Goal: Obtain resource: Download file/media

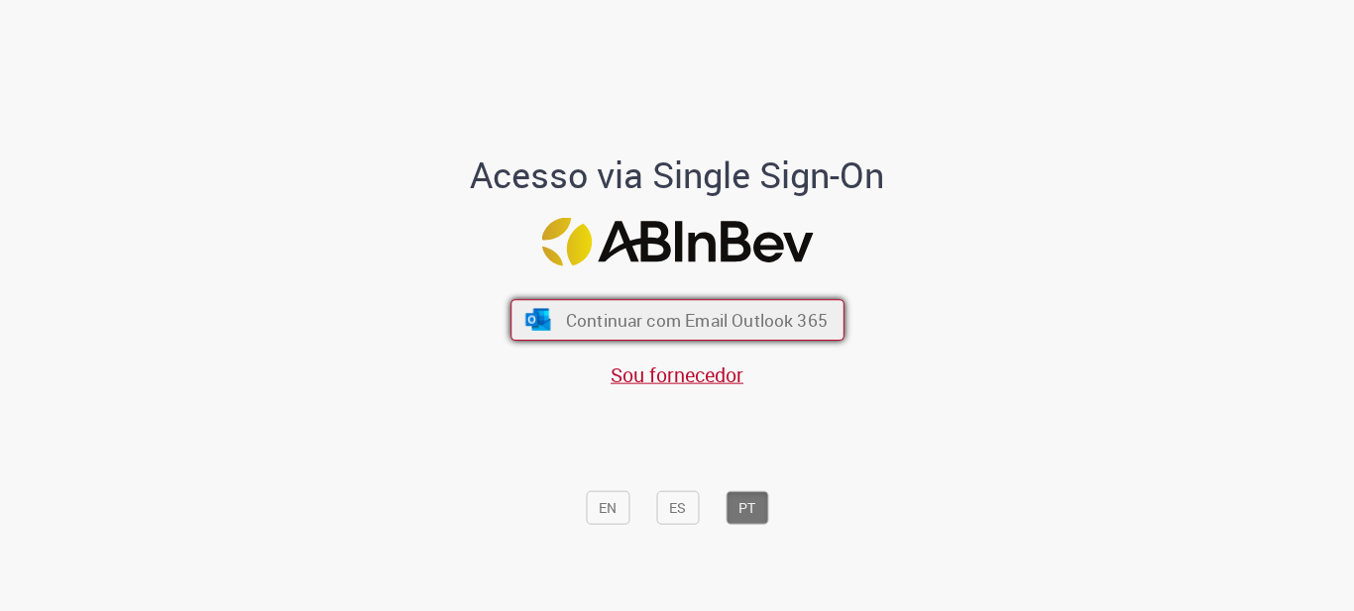
click at [565, 329] on span "Continuar com Email Outlook 365" at bounding box center [696, 319] width 262 height 23
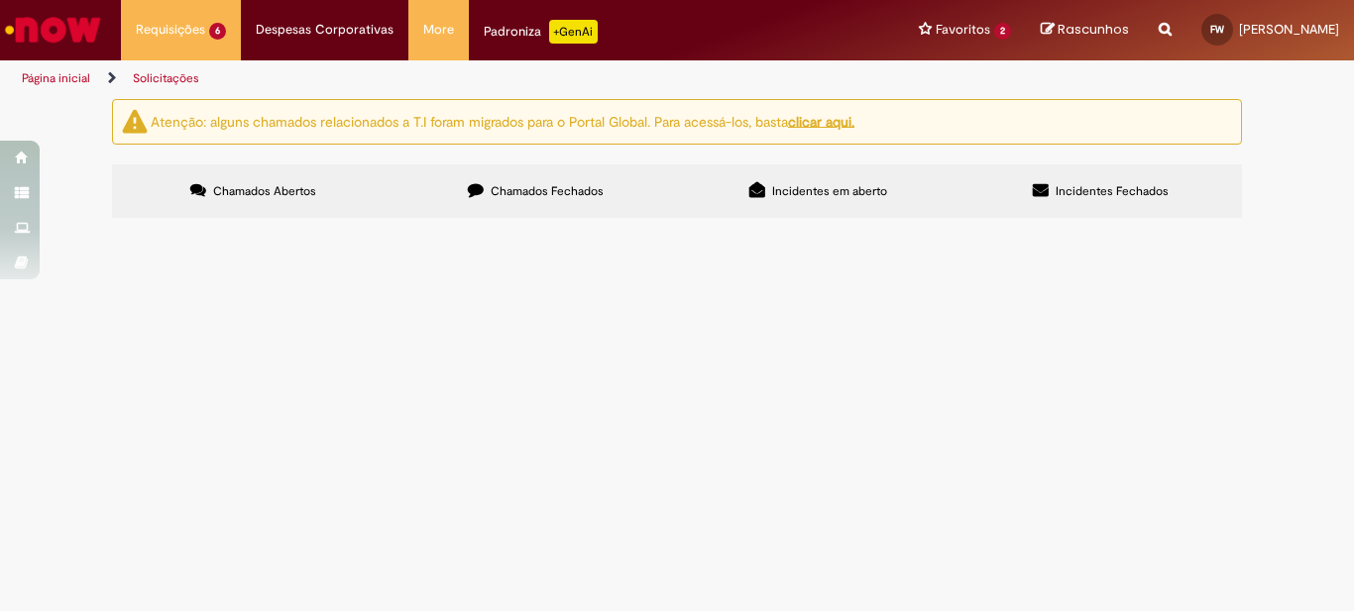
click at [0, 0] on td "R13465082" at bounding box center [0, 0] width 0 height 0
click at [0, 0] on span "R13465082" at bounding box center [0, 0] width 0 height 0
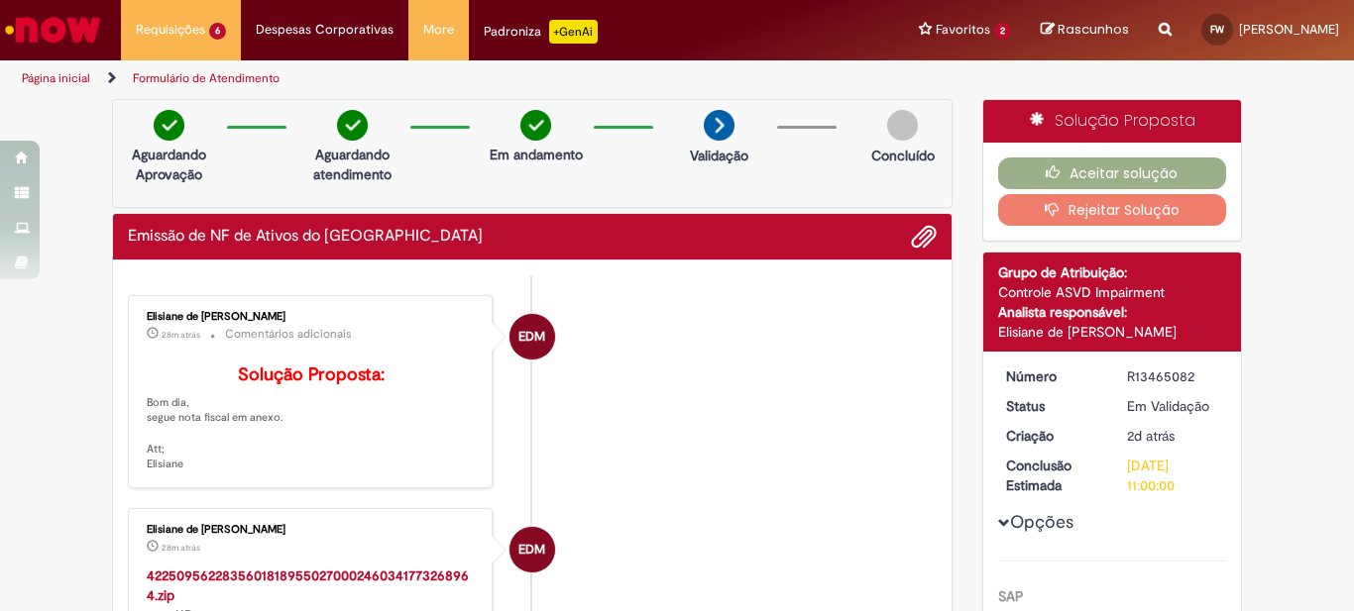
scroll to position [396, 0]
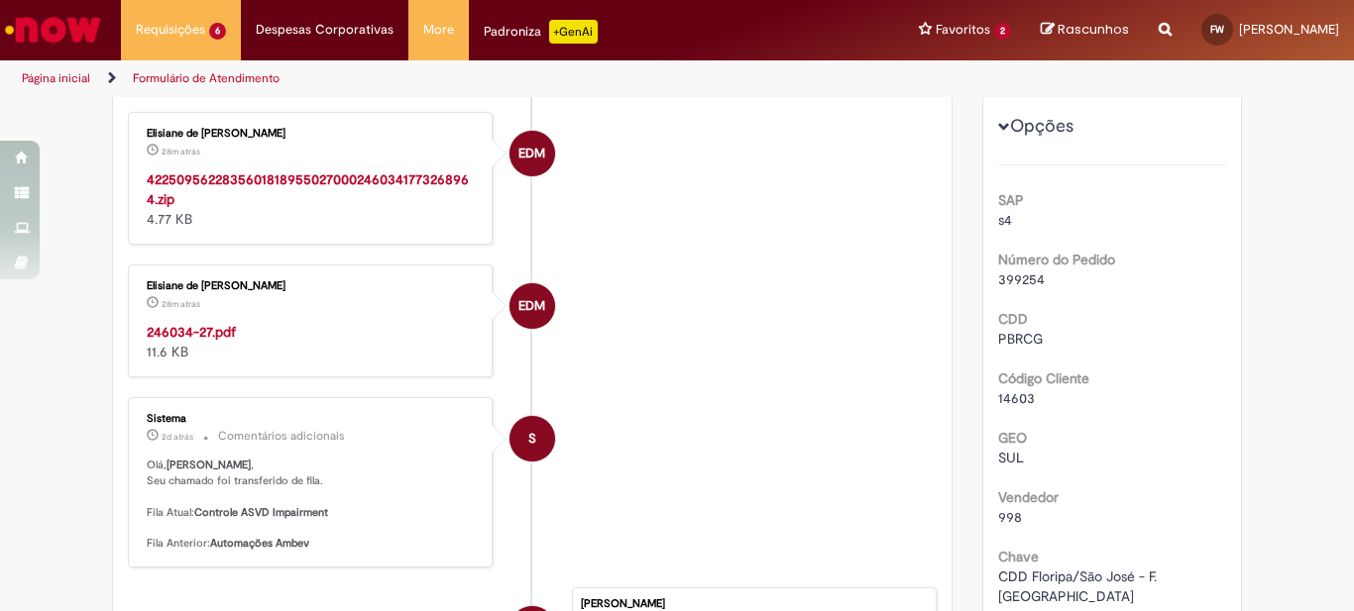
click at [352, 208] on strong "42250956228356018189550270002460341773268964.zip" at bounding box center [308, 189] width 322 height 38
click at [171, 362] on div "246034-27.pdf 11.6 KB" at bounding box center [312, 342] width 330 height 40
click at [172, 341] on strong "246034-27.pdf" at bounding box center [191, 332] width 89 height 18
